Goal: Transaction & Acquisition: Purchase product/service

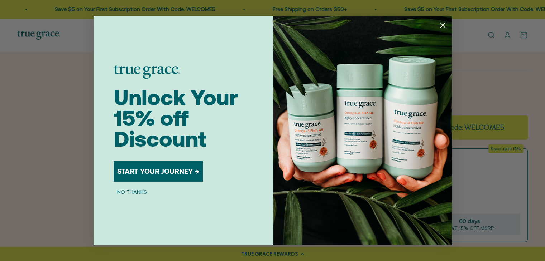
click at [444, 24] on circle "Close dialog" at bounding box center [442, 25] width 12 height 12
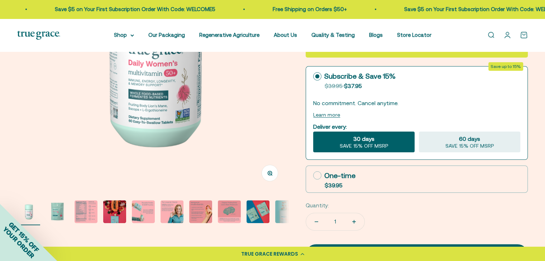
scroll to position [153, 0]
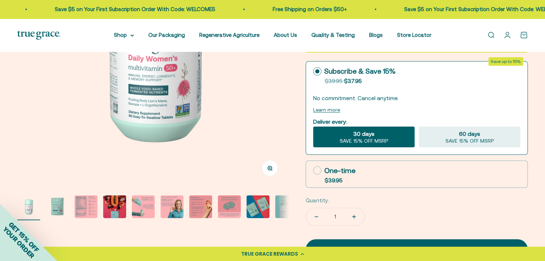
click at [57, 207] on div "GET 15% OFF YOUR ORDER" at bounding box center [28, 232] width 57 height 57
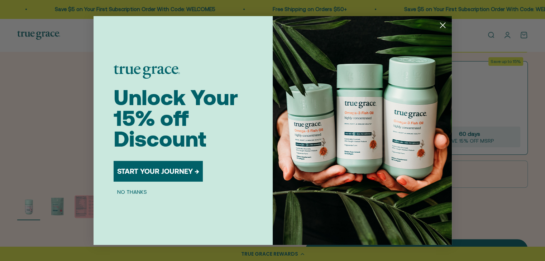
click at [446, 20] on circle "Close dialog" at bounding box center [442, 25] width 12 height 12
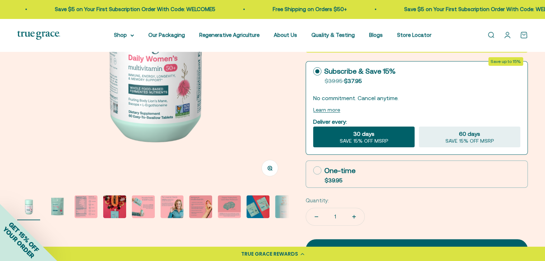
click at [92, 208] on img "Go to item 3" at bounding box center [85, 206] width 23 height 23
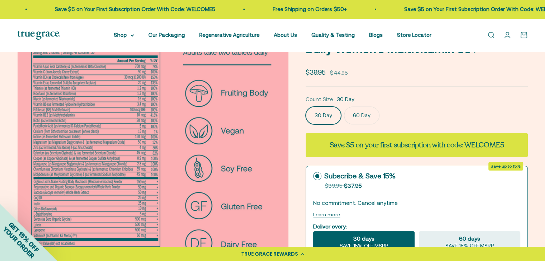
scroll to position [48, 0]
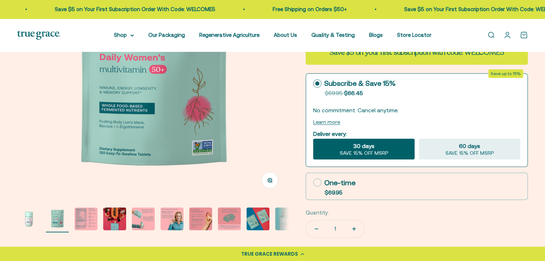
click at [82, 222] on img "Go to item 3" at bounding box center [85, 219] width 23 height 23
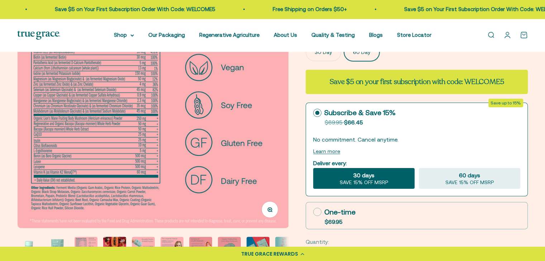
scroll to position [93, 0]
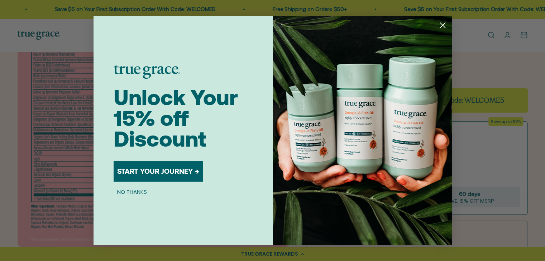
click at [443, 23] on icon "Close dialog" at bounding box center [442, 25] width 5 height 5
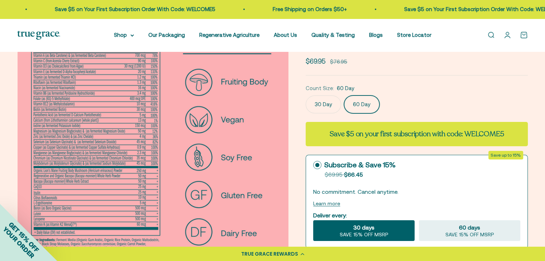
scroll to position [59, 0]
